Goal: Transaction & Acquisition: Subscribe to service/newsletter

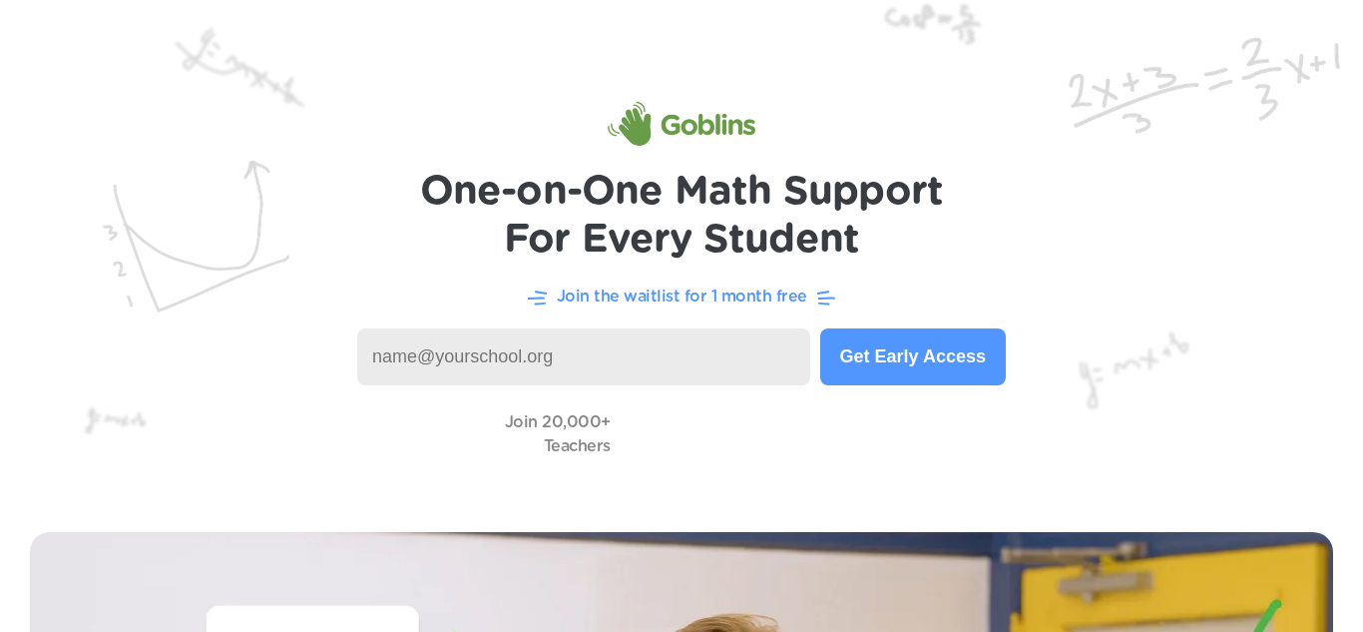
click at [664, 138] on img at bounding box center [682, 124] width 148 height 44
click at [643, 116] on img at bounding box center [682, 124] width 148 height 44
click at [883, 343] on button "Get Early Access" at bounding box center [913, 356] width 186 height 57
